Goal: Task Accomplishment & Management: Manage account settings

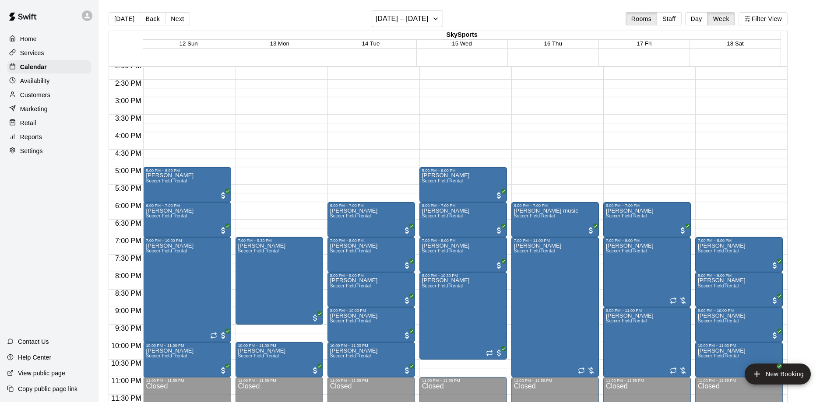
scroll to position [14, 0]
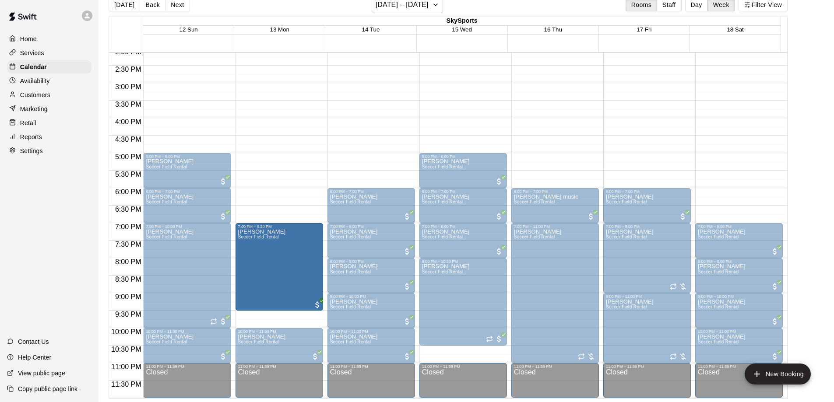
drag, startPoint x: 282, startPoint y: 310, endPoint x: 282, endPoint y: 315, distance: 4.8
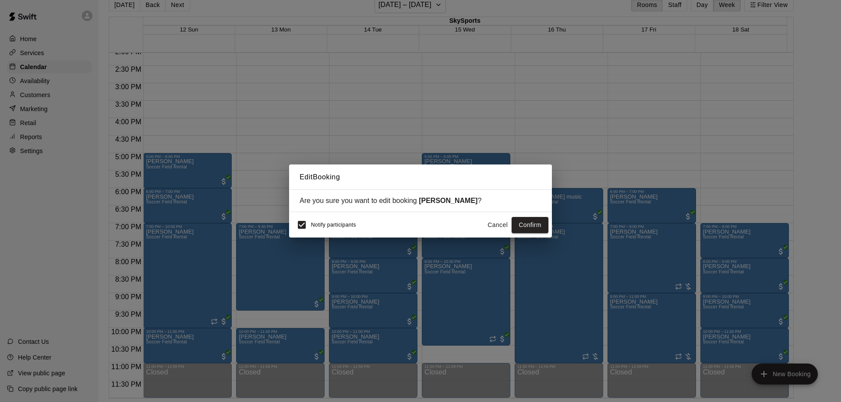
click at [282, 315] on div "Edit Booking Are you sure you want to edit booking [PERSON_NAME] ? Notify parti…" at bounding box center [420, 201] width 841 height 402
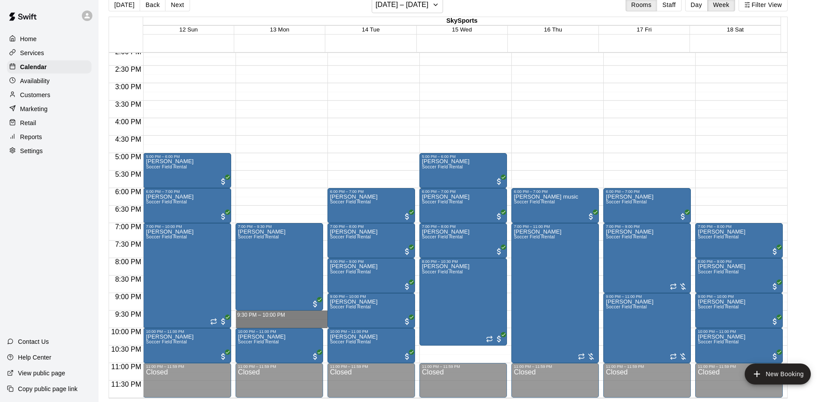
drag, startPoint x: 284, startPoint y: 313, endPoint x: 286, endPoint y: 324, distance: 12.0
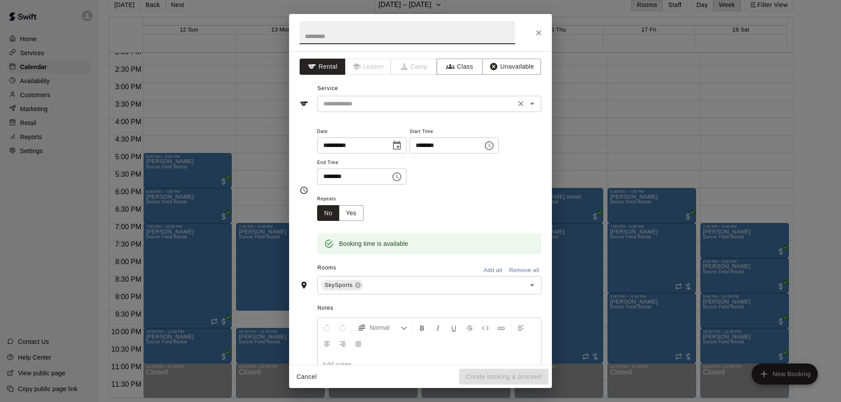
click at [376, 107] on input "text" at bounding box center [416, 104] width 193 height 11
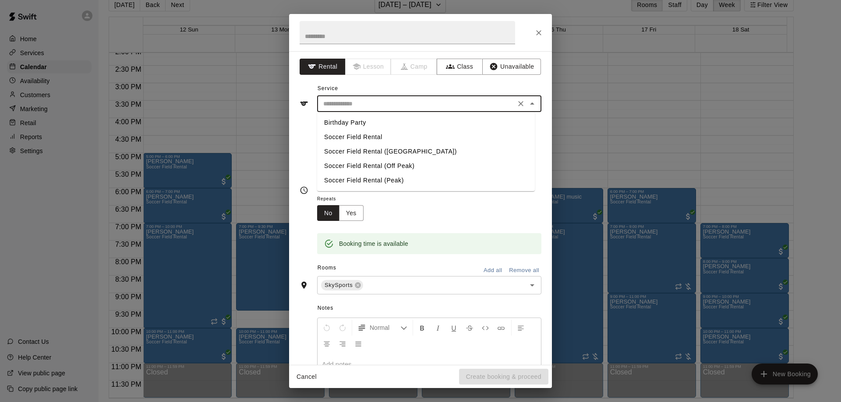
click at [370, 135] on li "Soccer Field Rental" at bounding box center [426, 137] width 218 height 14
type input "**********"
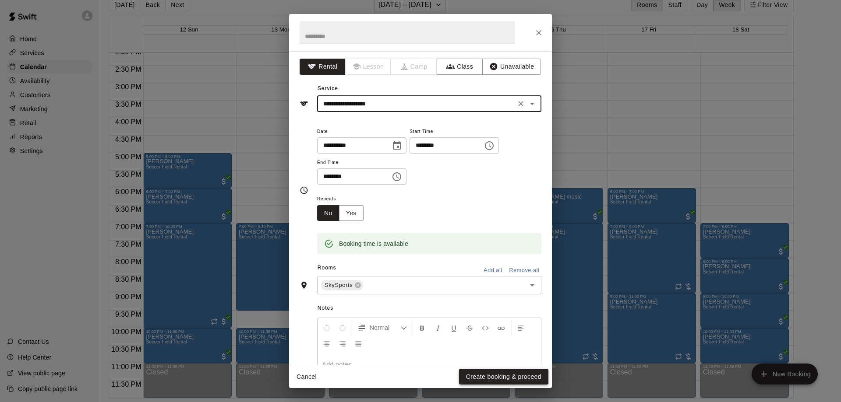
click at [485, 381] on button "Create booking & proceed" at bounding box center [503, 377] width 89 height 16
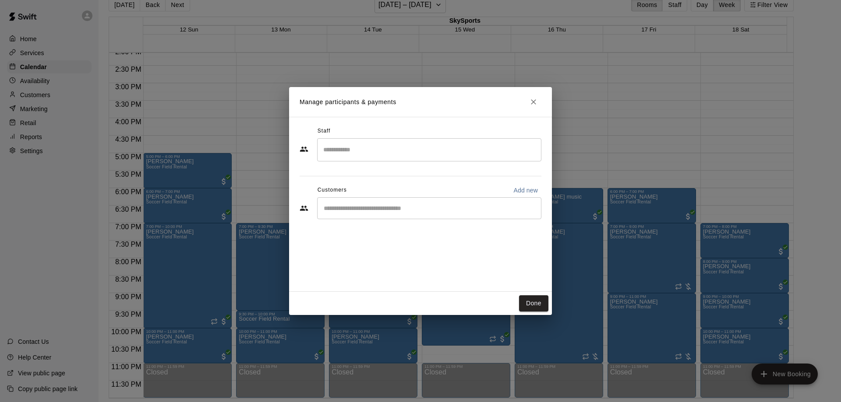
click at [372, 208] on input "Start typing to search customers..." at bounding box center [429, 208] width 216 height 9
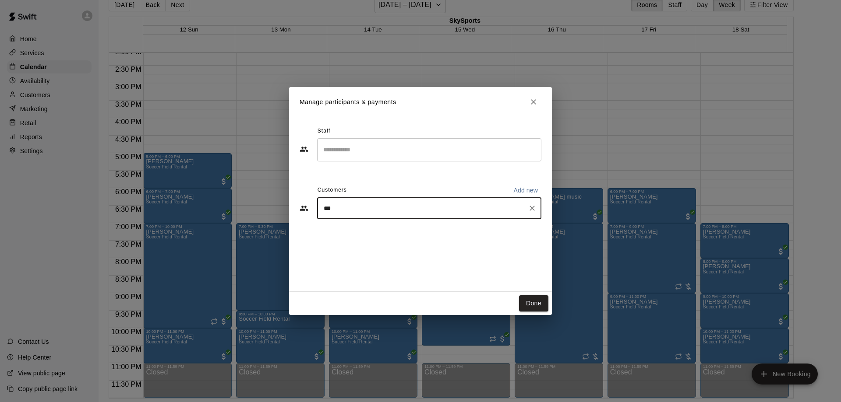
type input "****"
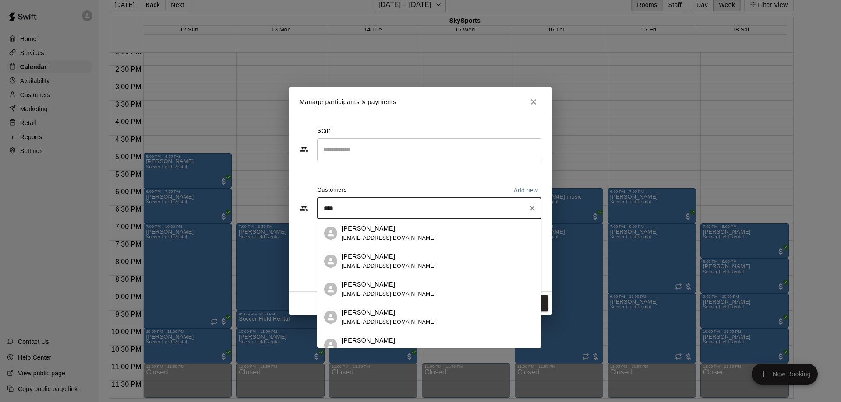
click at [389, 321] on span "[EMAIL_ADDRESS][DOMAIN_NAME]" at bounding box center [389, 322] width 94 height 6
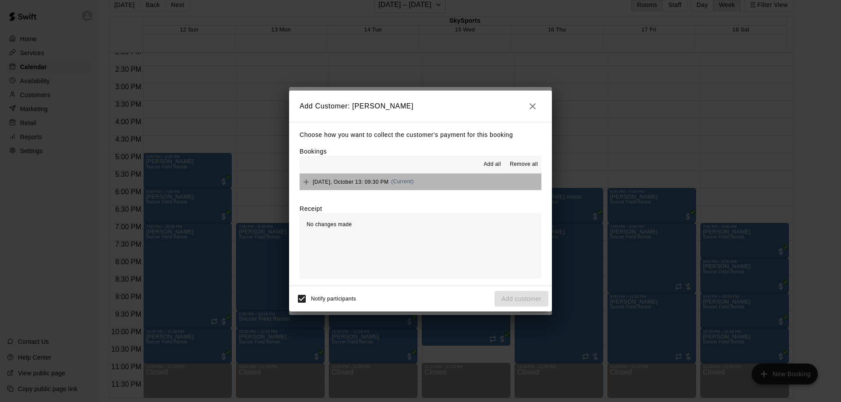
click at [427, 185] on button "[DATE], October 13: 09:30 PM (Current)" at bounding box center [421, 182] width 242 height 16
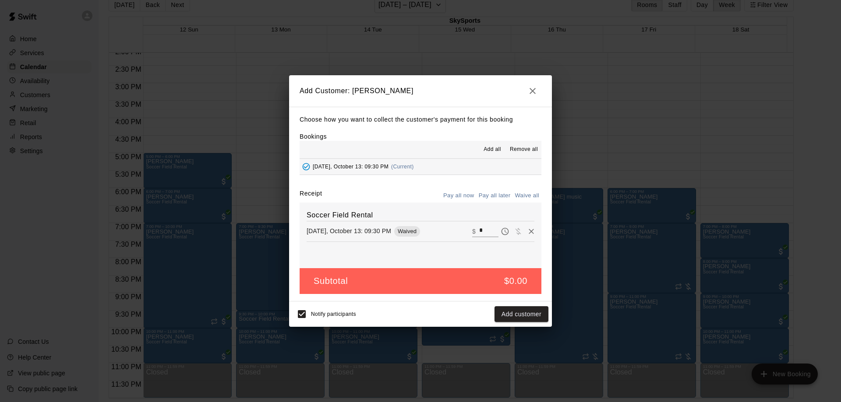
click at [409, 232] on span "Waived" at bounding box center [407, 231] width 26 height 7
click at [479, 230] on input "*" at bounding box center [488, 231] width 19 height 11
type input "**"
click at [524, 308] on button "Checkout" at bounding box center [527, 315] width 41 height 16
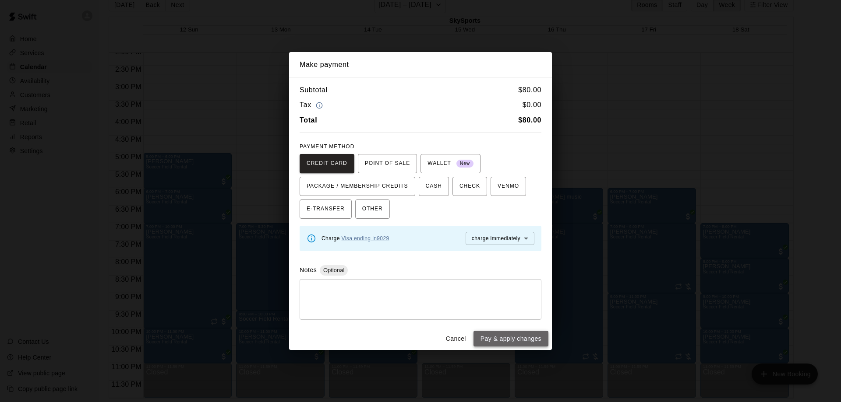
click at [527, 336] on button "Pay & apply changes" at bounding box center [510, 339] width 75 height 16
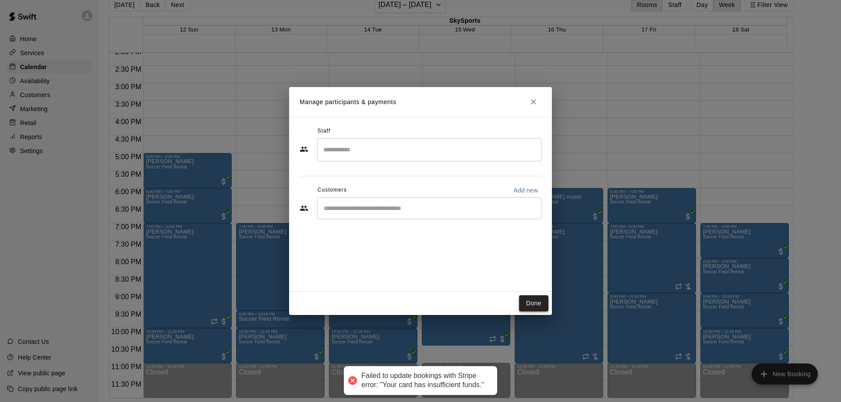
click at [527, 298] on button "Done" at bounding box center [533, 304] width 29 height 16
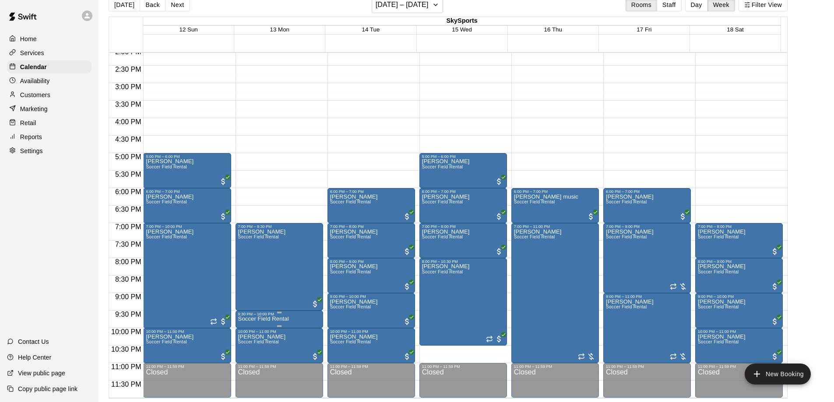
click at [295, 317] on div "9:30 PM – 10:00 PM" at bounding box center [279, 314] width 82 height 4
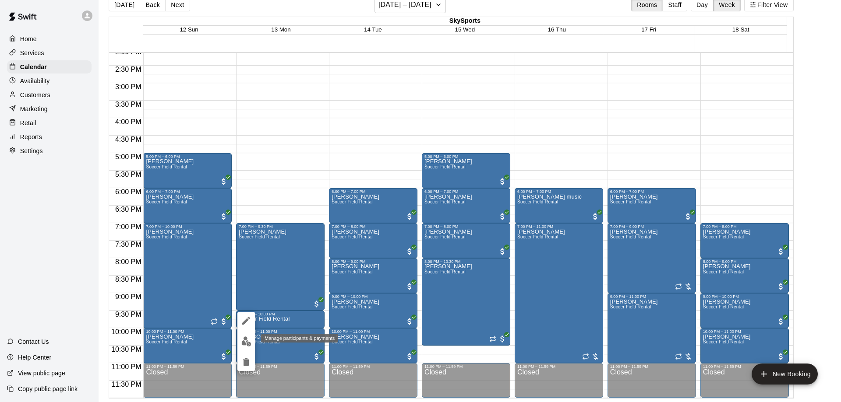
click at [245, 339] on img "edit" at bounding box center [246, 342] width 10 height 10
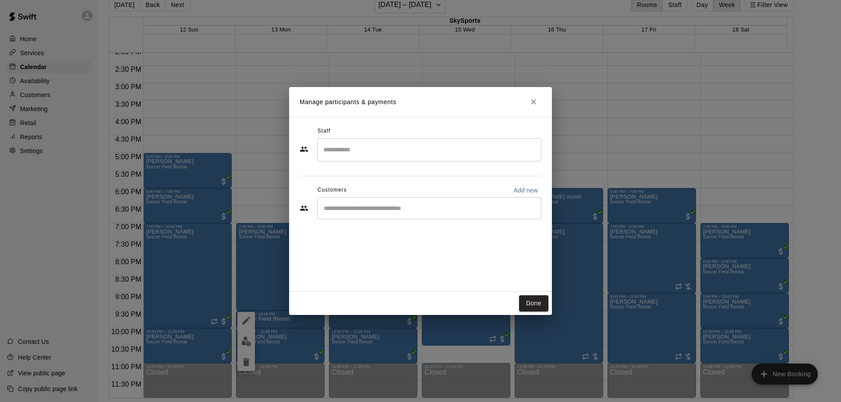
click at [393, 211] on input "Start typing to search customers..." at bounding box center [429, 208] width 216 height 9
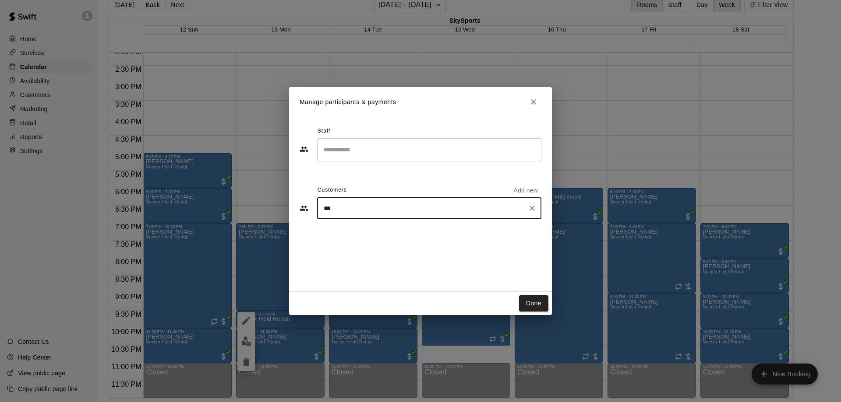
type input "****"
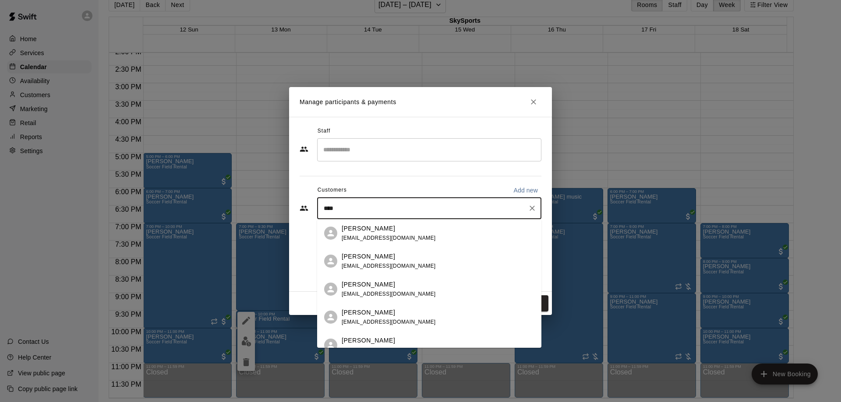
click at [387, 307] on div "[PERSON_NAME] [EMAIL_ADDRESS][DOMAIN_NAME]" at bounding box center [429, 317] width 224 height 28
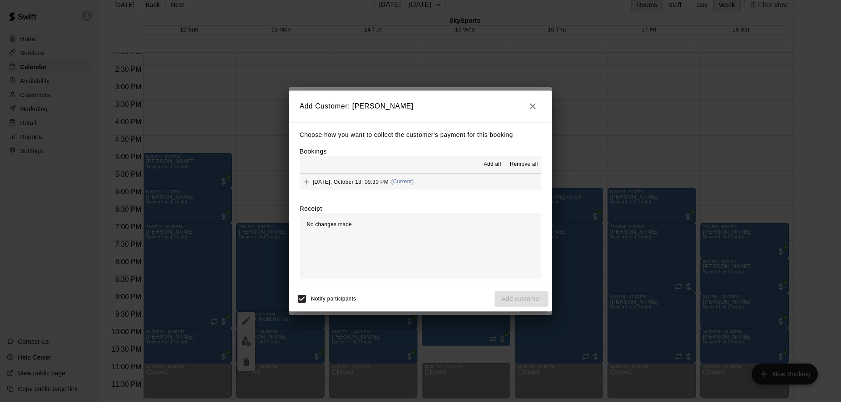
click at [483, 188] on button "[DATE], October 13: 09:30 PM (Current)" at bounding box center [421, 182] width 242 height 16
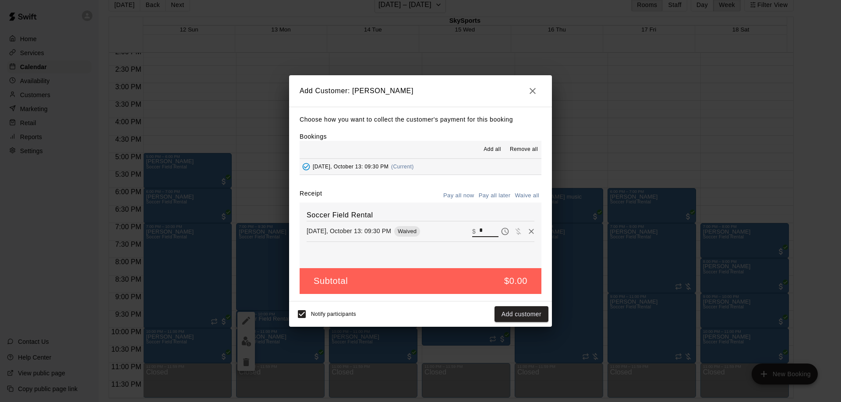
click at [487, 233] on input "*" at bounding box center [488, 231] width 19 height 11
type input "**"
click at [501, 194] on button "Pay all later" at bounding box center [494, 196] width 36 height 14
click at [538, 315] on button "Add customer" at bounding box center [521, 315] width 54 height 16
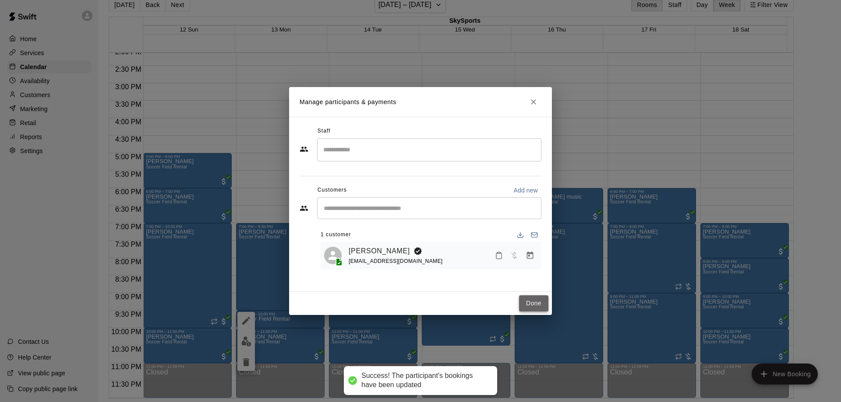
click at [543, 299] on button "Done" at bounding box center [533, 304] width 29 height 16
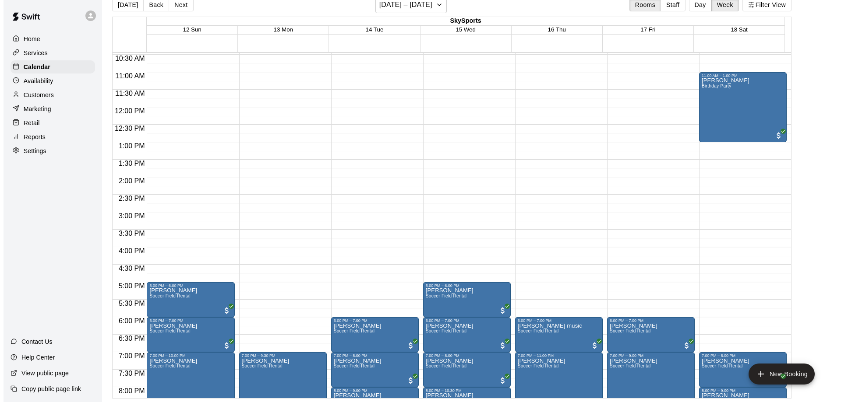
scroll to position [365, 0]
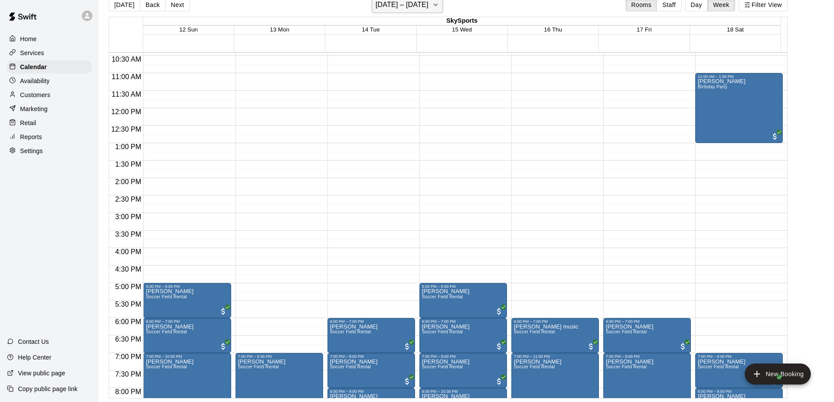
click at [430, 8] on button "[DATE] – [DATE]" at bounding box center [407, 4] width 71 height 17
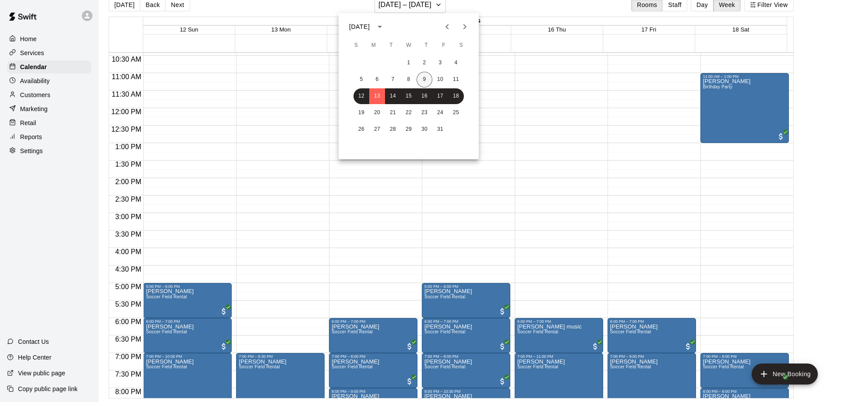
click at [422, 81] on button "9" at bounding box center [424, 80] width 16 height 16
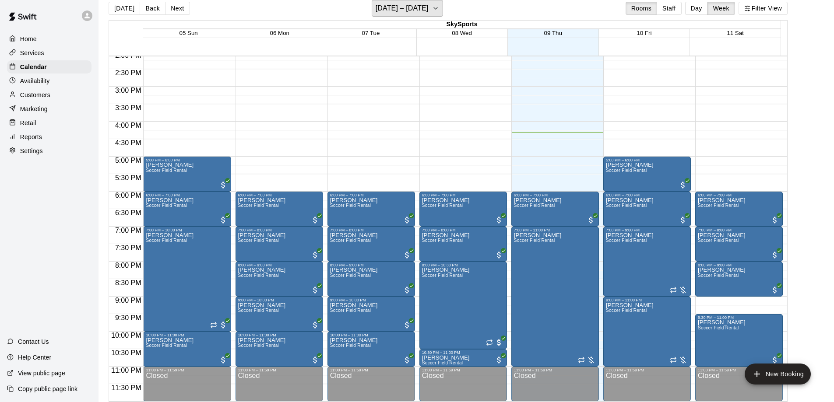
scroll to position [497, 0]
click at [430, 15] on button "[DATE] – [DATE]" at bounding box center [407, 8] width 71 height 17
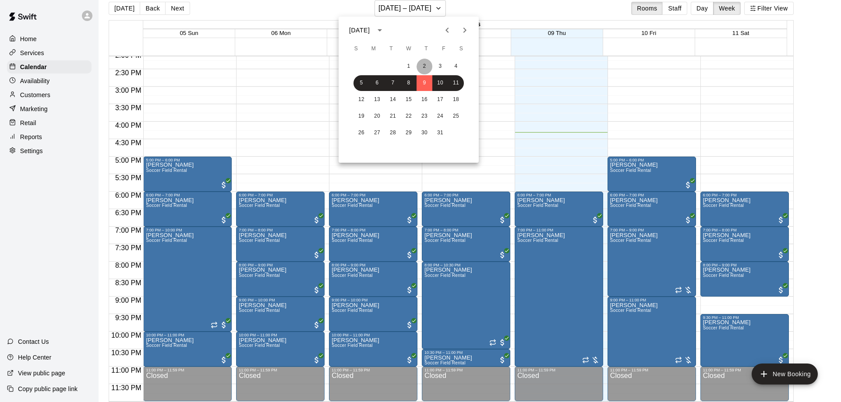
click at [426, 62] on button "2" at bounding box center [424, 67] width 16 height 16
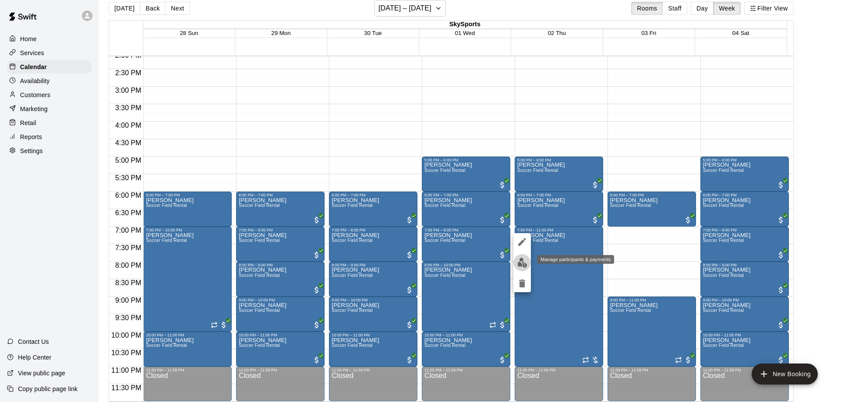
click at [527, 266] on img "edit" at bounding box center [522, 263] width 10 height 10
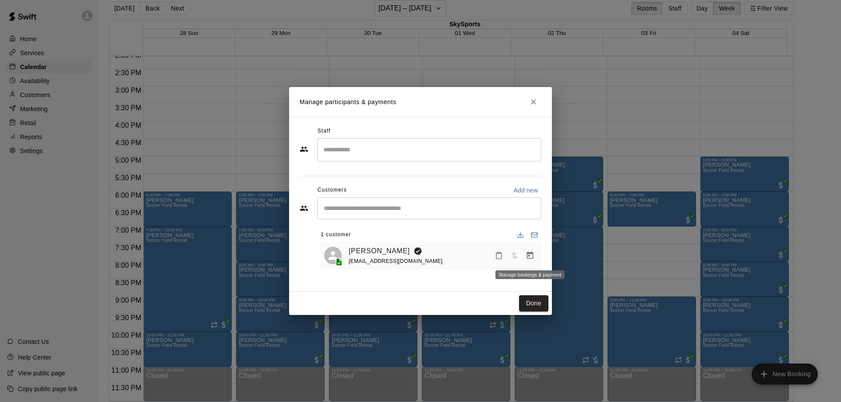
click at [527, 256] on icon "Manage bookings & payment" at bounding box center [530, 255] width 7 height 7
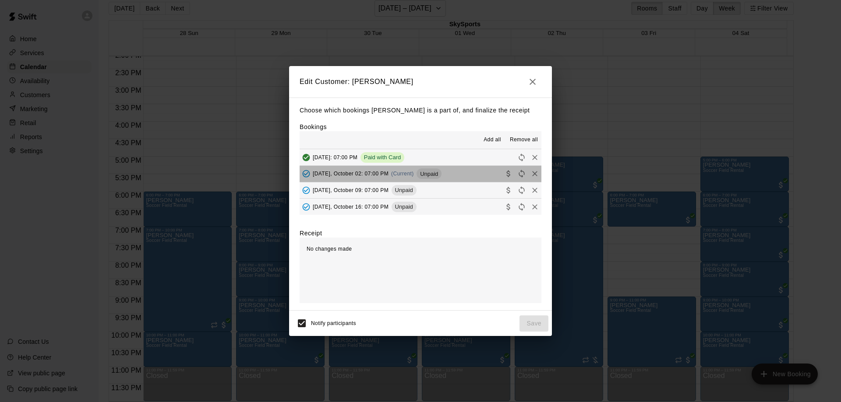
click at [441, 173] on span "Unpaid" at bounding box center [428, 174] width 25 height 7
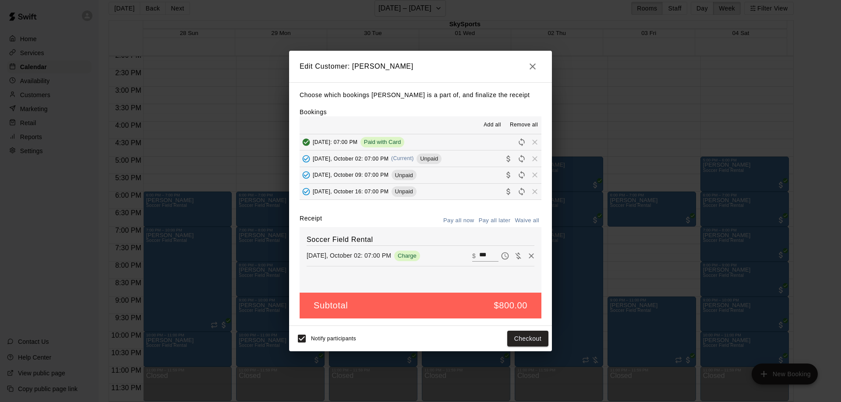
click at [479, 252] on input "***" at bounding box center [488, 255] width 19 height 11
type input "***"
click at [521, 342] on button "Checkout" at bounding box center [527, 339] width 41 height 16
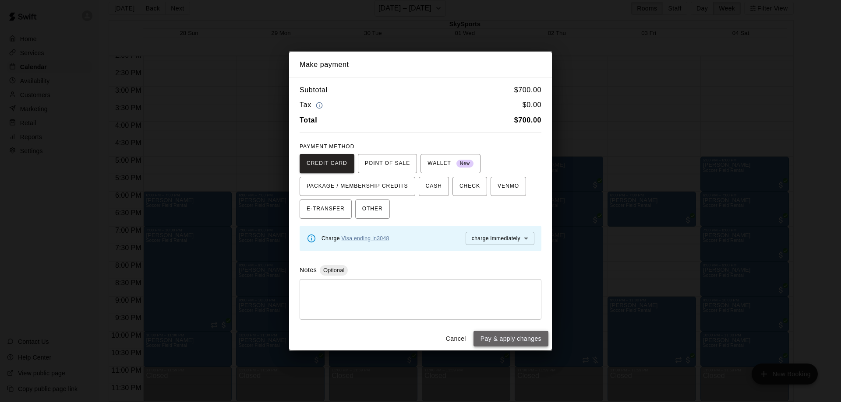
click at [521, 338] on button "Pay & apply changes" at bounding box center [510, 339] width 75 height 16
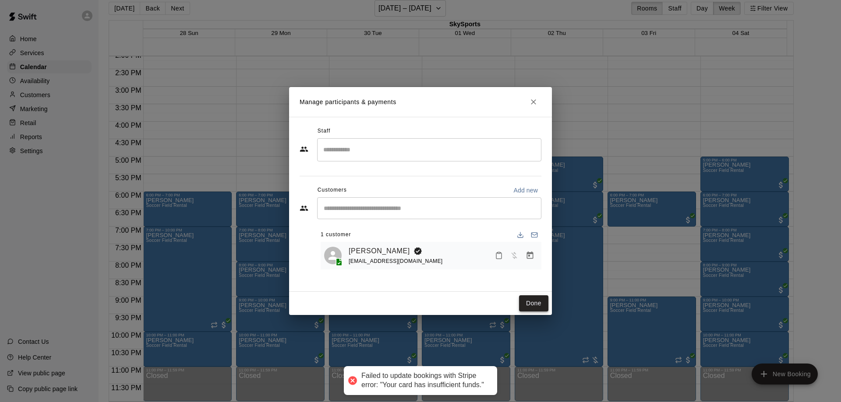
click at [541, 303] on button "Done" at bounding box center [533, 304] width 29 height 16
